Goal: Task Accomplishment & Management: Use online tool/utility

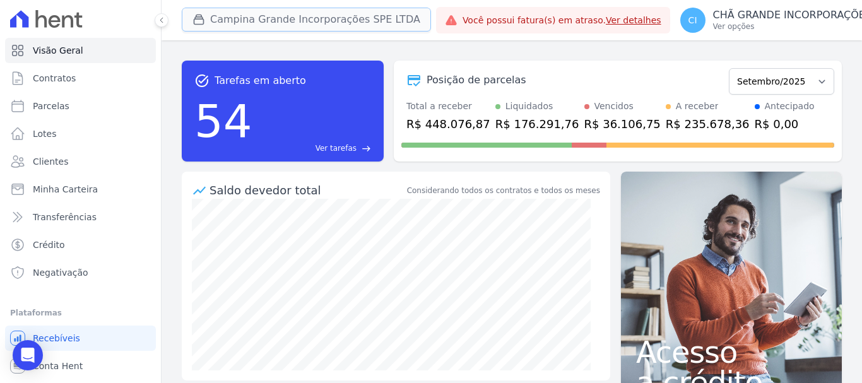
drag, startPoint x: 242, startPoint y: 22, endPoint x: 247, endPoint y: 40, distance: 19.2
click at [243, 22] on button "Campina Grande Incorporações SPE LTDA" at bounding box center [306, 20] width 249 height 24
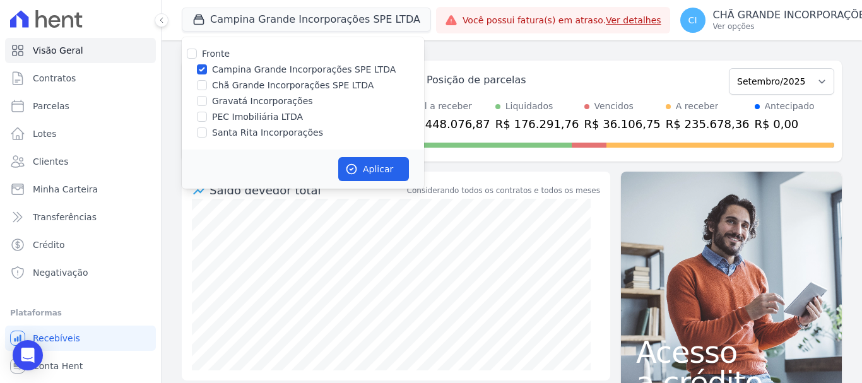
click at [226, 84] on label "Chã Grande Incorporações SPE LTDA" at bounding box center [292, 85] width 161 height 13
click at [207, 84] on input "Chã Grande Incorporações SPE LTDA" at bounding box center [202, 85] width 10 height 10
checkbox input "true"
drag, startPoint x: 216, startPoint y: 66, endPoint x: 273, endPoint y: 112, distance: 73.1
click at [216, 69] on label "Campina Grande Incorporações SPE LTDA" at bounding box center [304, 69] width 184 height 13
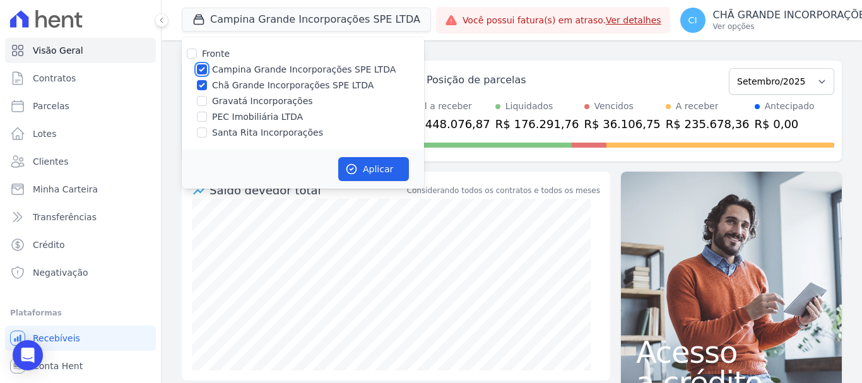
click at [207, 69] on input "Campina Grande Incorporações SPE LTDA" at bounding box center [202, 69] width 10 height 10
checkbox input "false"
click at [385, 175] on button "Aplicar" at bounding box center [373, 169] width 71 height 24
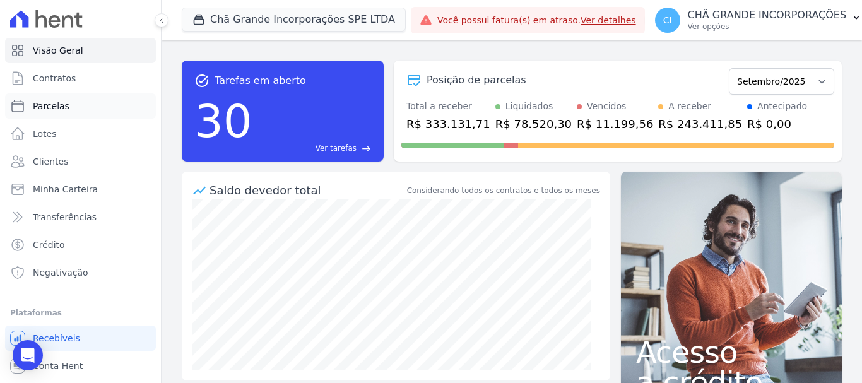
click at [64, 106] on span "Parcelas" at bounding box center [51, 106] width 37 height 13
select select
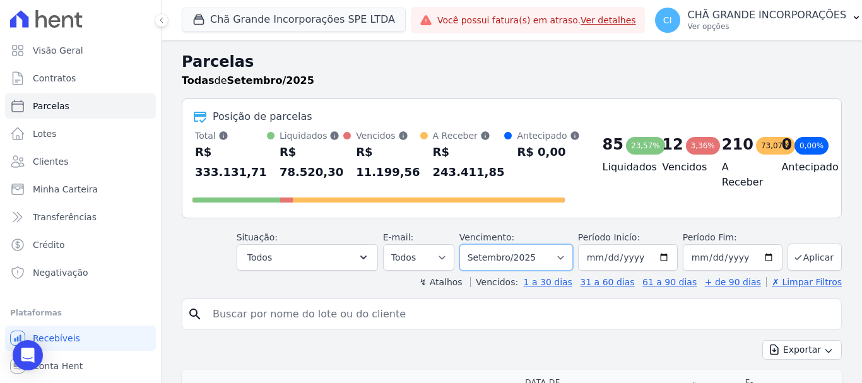
drag, startPoint x: 505, startPoint y: 253, endPoint x: 510, endPoint y: 247, distance: 8.0
click at [505, 253] on select "Filtrar por período ──────── Todos os meses Outubro/2019 Novembro/2019 Dezembro…" at bounding box center [516, 257] width 114 height 26
select select "02/2025"
click at [467, 244] on select "Filtrar por período ──────── Todos os meses Outubro/2019 Novembro/2019 Dezembro…" at bounding box center [516, 257] width 114 height 26
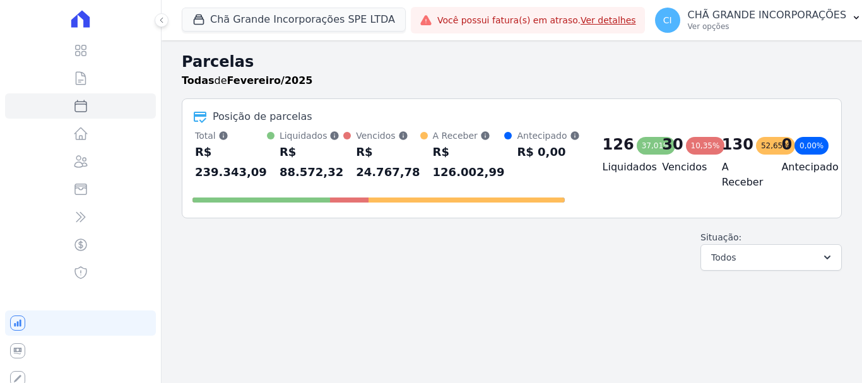
select select
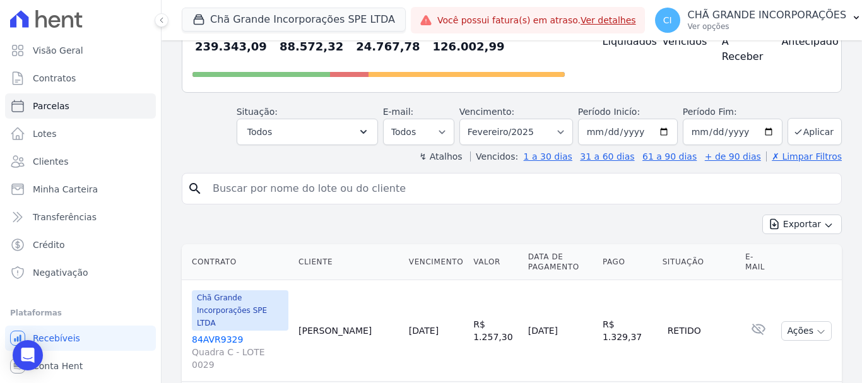
scroll to position [126, 0]
click at [366, 176] on div "search" at bounding box center [512, 188] width 660 height 32
drag, startPoint x: 363, startPoint y: 185, endPoint x: 396, endPoint y: 199, distance: 35.6
click at [363, 185] on input "search" at bounding box center [520, 187] width 631 height 25
type input "[PERSON_NAME] [PERSON_NAME]"
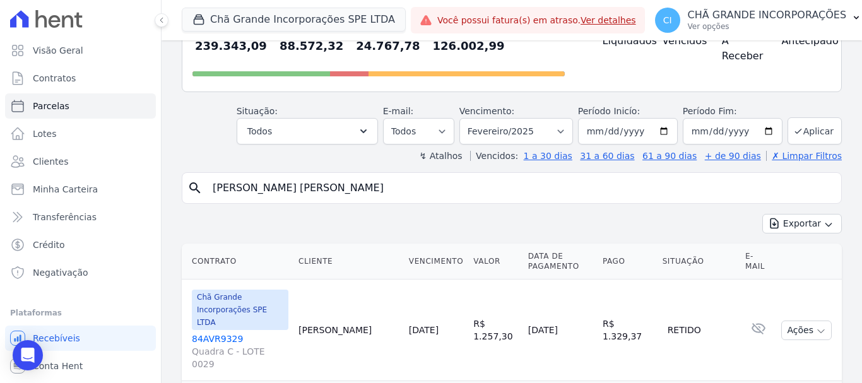
select select
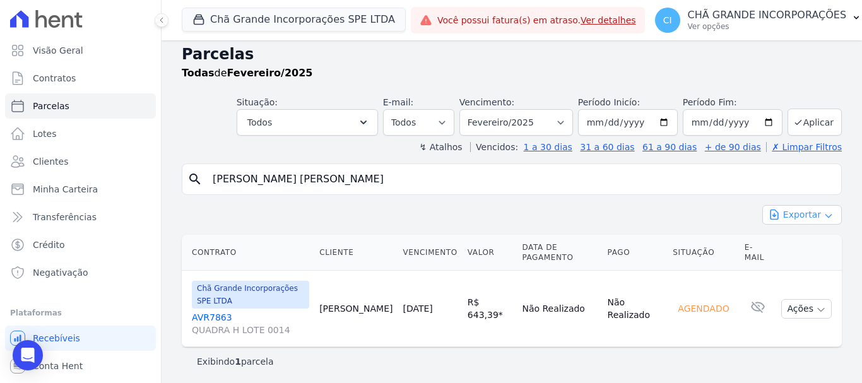
scroll to position [10, 0]
